Goal: Task Accomplishment & Management: Use online tool/utility

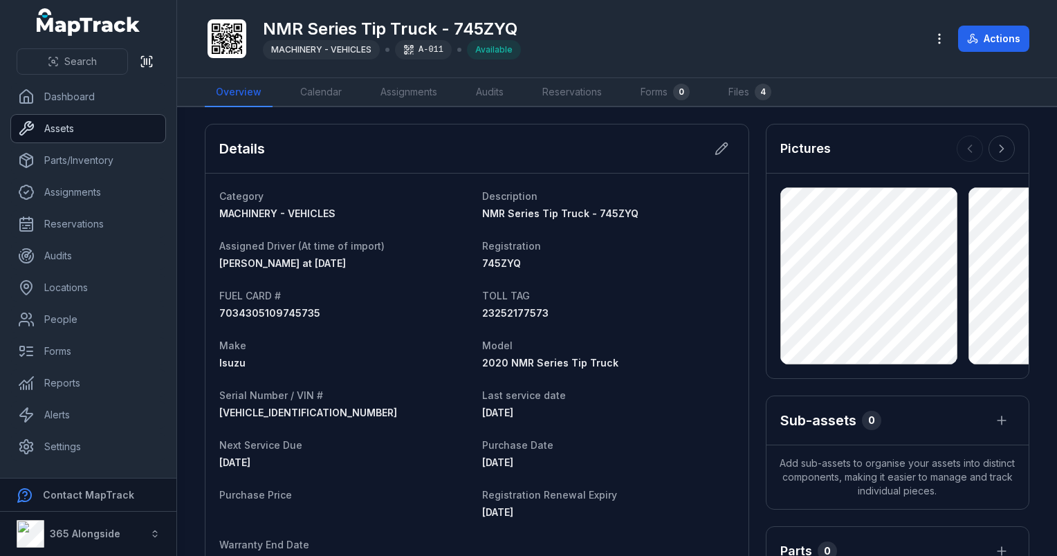
click at [66, 137] on link "Assets" at bounding box center [88, 129] width 154 height 28
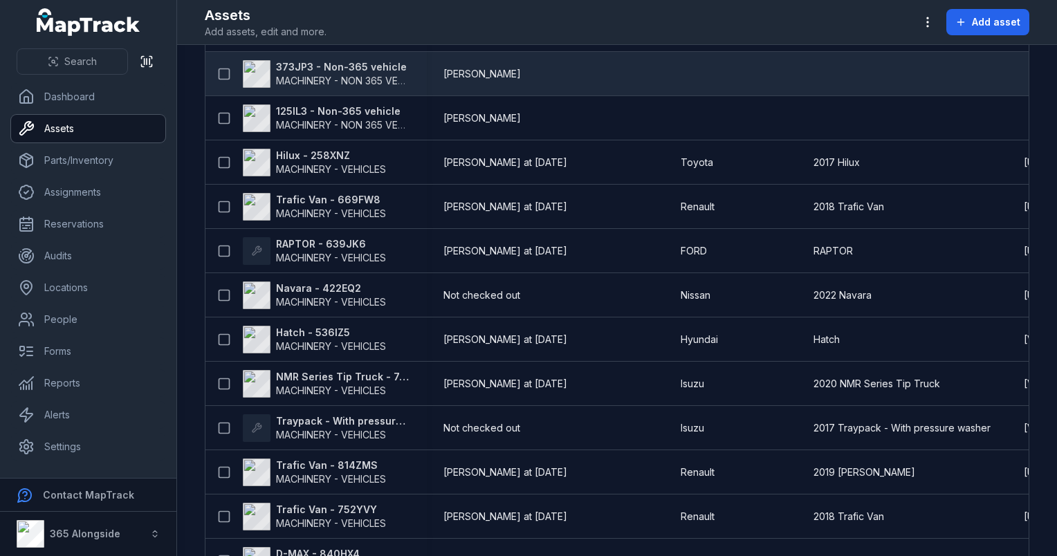
scroll to position [553, 0]
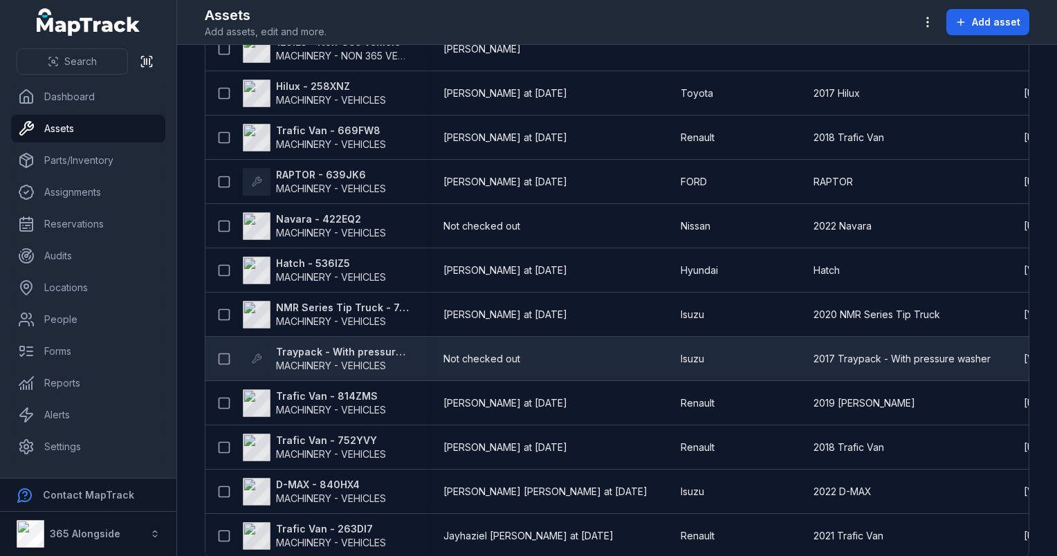
click at [385, 357] on strong "Traypack - With pressure washer - 573XHL" at bounding box center [343, 352] width 134 height 14
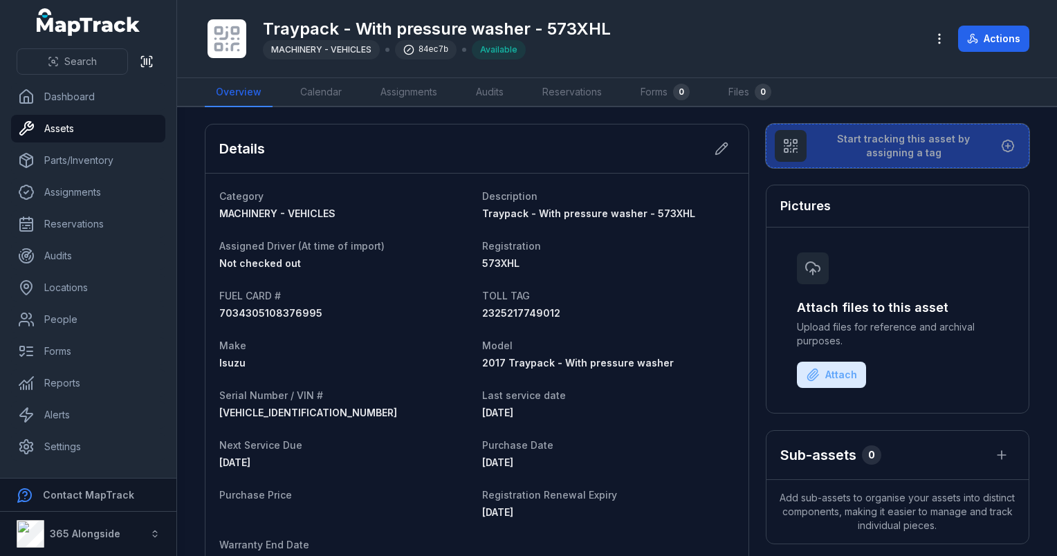
click at [865, 155] on span "Start tracking this asset by assigning a tag" at bounding box center [904, 146] width 172 height 28
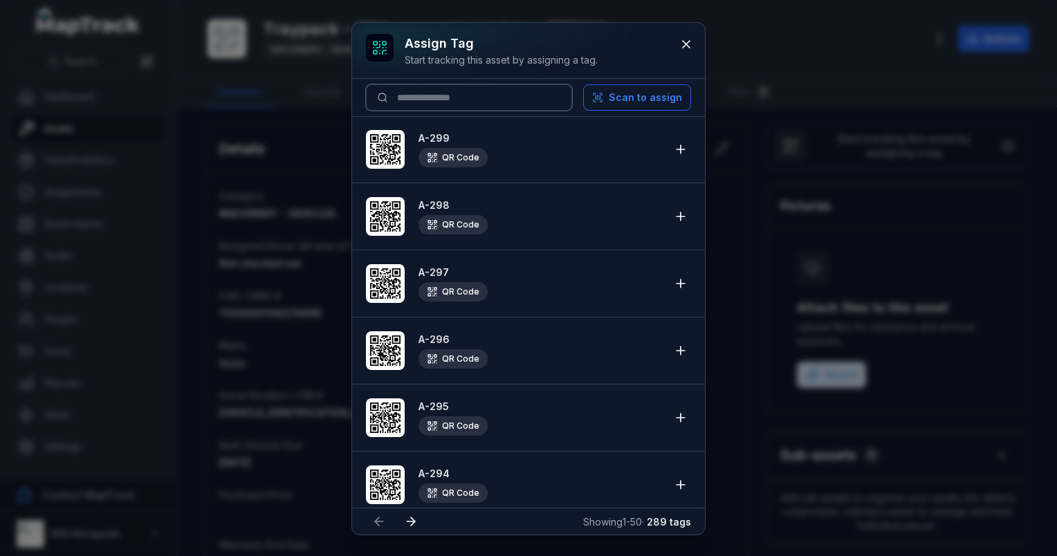
click at [468, 100] on input at bounding box center [469, 97] width 206 height 26
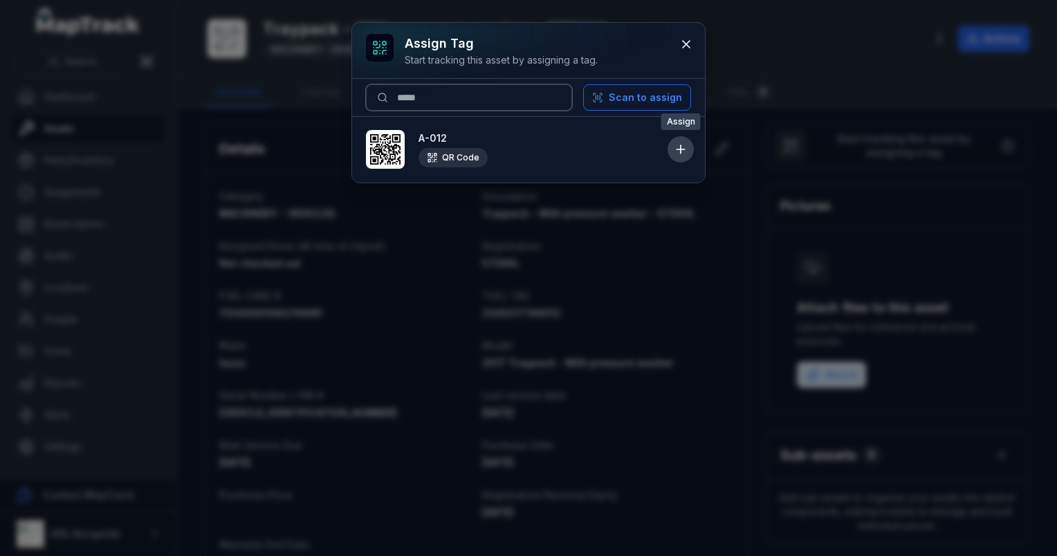
type input "*****"
click at [681, 145] on icon at bounding box center [681, 150] width 14 height 14
